Goal: Information Seeking & Learning: Learn about a topic

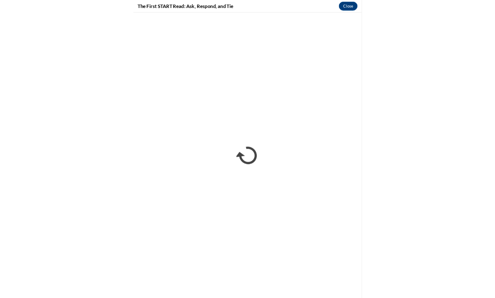
scroll to position [697, 0]
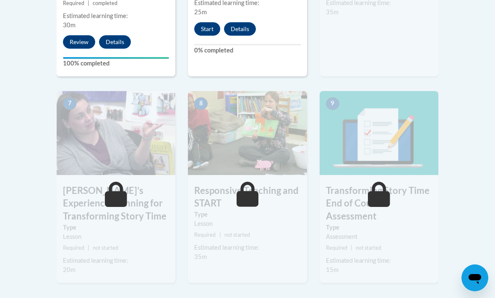
click at [99, 181] on div "7 Sarah’s Experience Planning for Transforming Story Time Type Lesson Required …" at bounding box center [116, 187] width 119 height 192
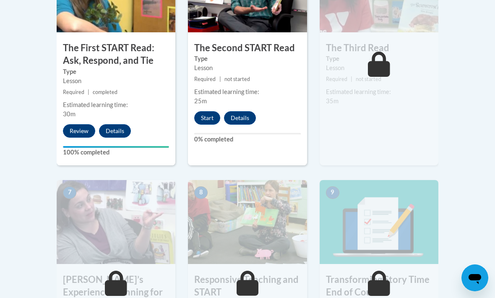
scroll to position [577, 0]
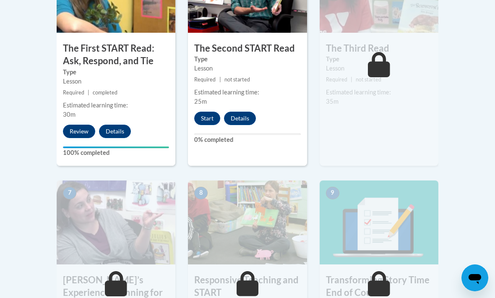
click at [205, 117] on button "Start" at bounding box center [207, 117] width 26 height 13
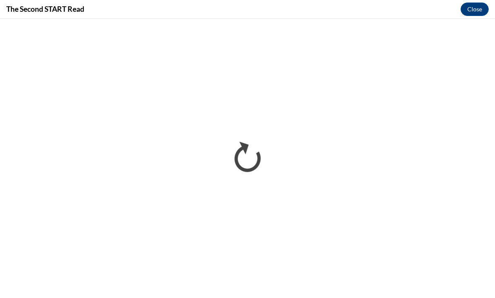
scroll to position [0, 0]
click at [472, 7] on button "Close" at bounding box center [474, 9] width 28 height 13
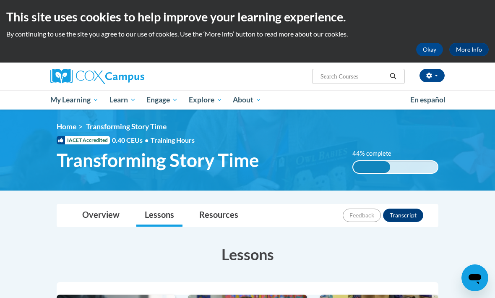
click at [0, 0] on span "My Action Plans" at bounding box center [0, 0] width 0 height 0
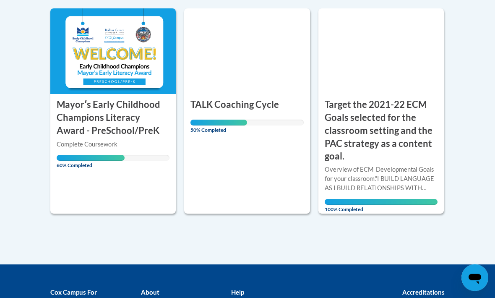
scroll to position [204, 0]
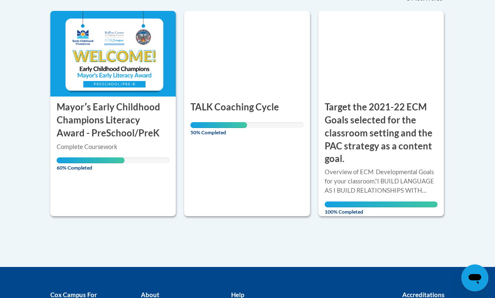
click at [73, 143] on div "Complete Coursework" at bounding box center [113, 146] width 113 height 9
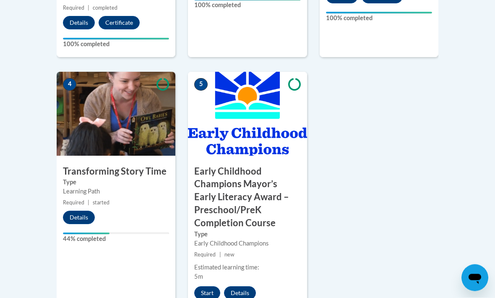
scroll to position [539, 0]
click at [82, 215] on button "Details" at bounding box center [79, 216] width 32 height 13
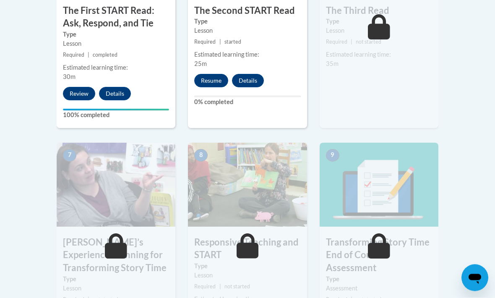
scroll to position [614, 0]
click at [206, 76] on button "Resume" at bounding box center [211, 80] width 34 height 13
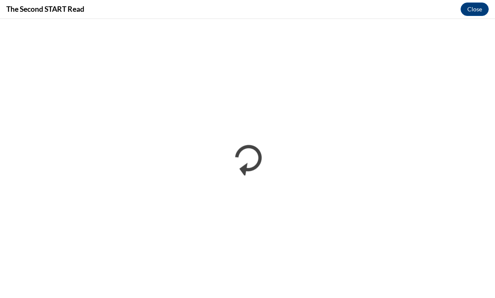
scroll to position [0, 0]
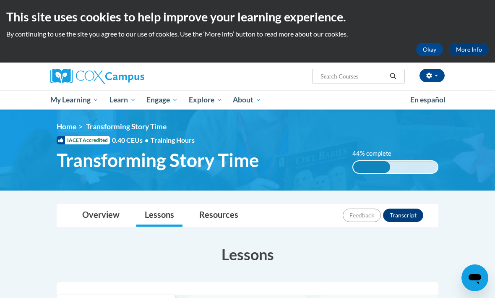
click at [0, 0] on span "My Action Plans" at bounding box center [0, 0] width 0 height 0
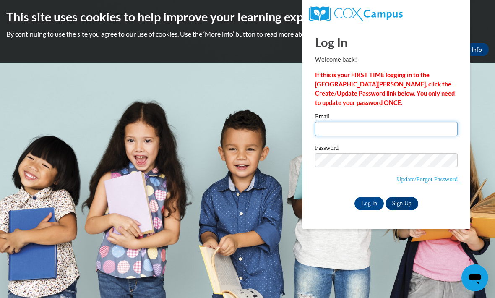
type input "[EMAIL_ADDRESS][DOMAIN_NAME]"
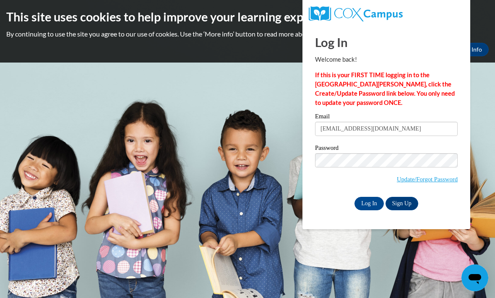
click at [369, 202] on input "Log In" at bounding box center [368, 203] width 29 height 13
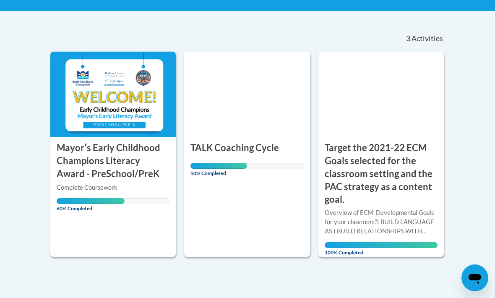
scroll to position [165, 0]
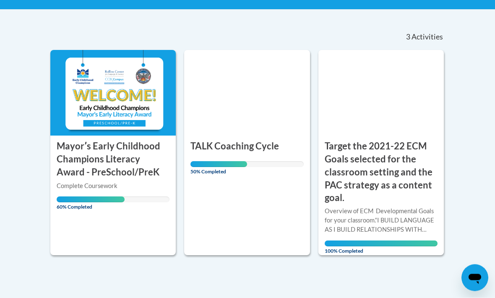
click at [90, 197] on span "60% Completed" at bounding box center [91, 203] width 68 height 13
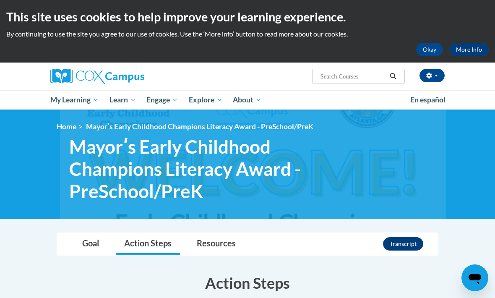
click at [32, 171] on img at bounding box center [247, 163] width 495 height 109
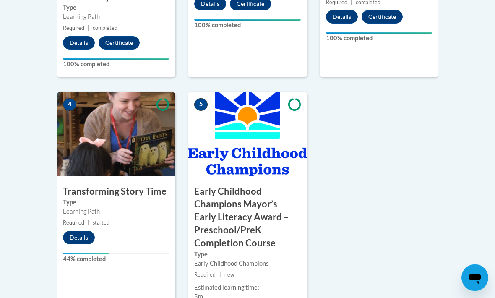
scroll to position [520, 0]
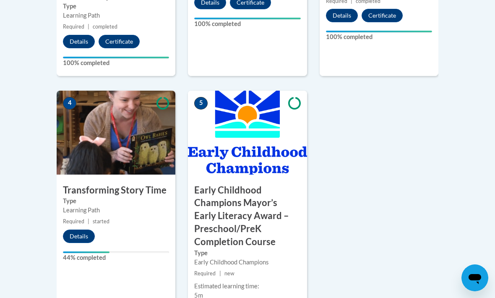
click at [74, 236] on button "Details" at bounding box center [79, 235] width 32 height 13
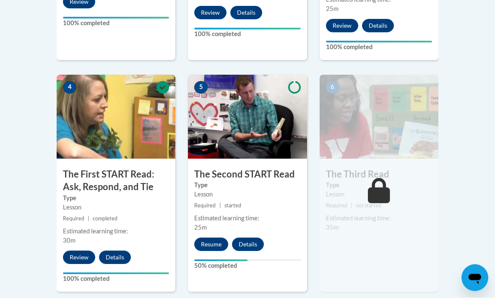
scroll to position [451, 0]
click at [211, 243] on button "Resume" at bounding box center [211, 243] width 34 height 13
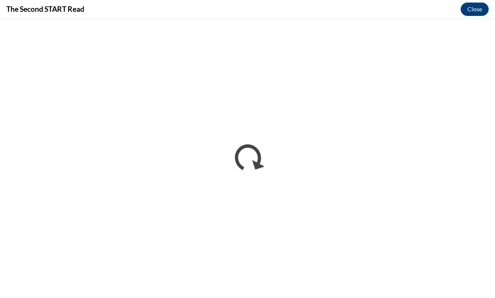
scroll to position [0, 0]
